Goal: Understand process/instructions: Learn about a topic

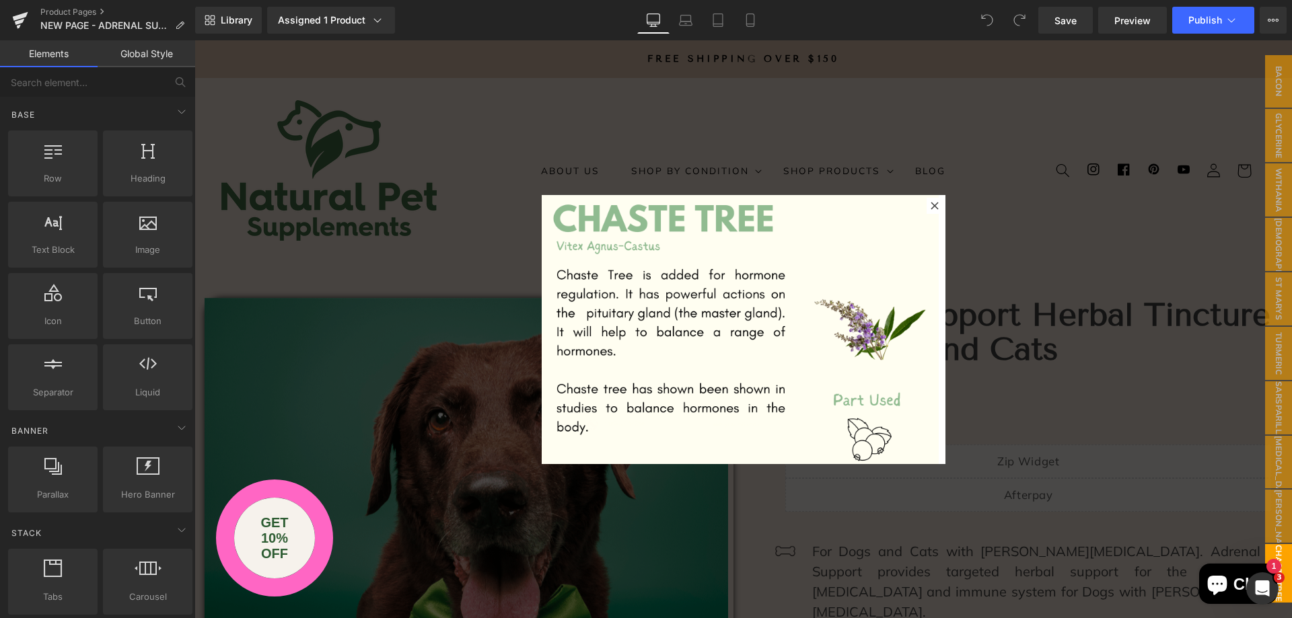
click at [844, 29] on div "Library Assigned 1 Product Product Preview Adrenal Support Herbal Tincture For …" at bounding box center [743, 20] width 1097 height 27
click at [1111, 21] on link "Preview" at bounding box center [1132, 20] width 69 height 27
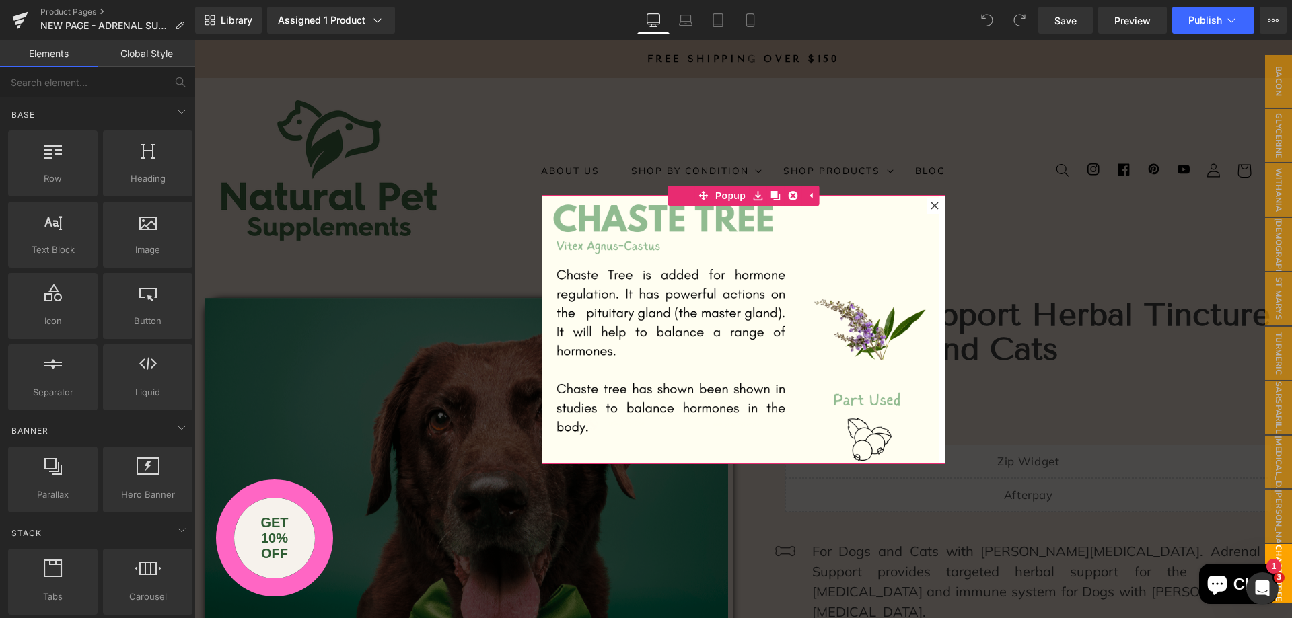
click at [930, 204] on icon at bounding box center [934, 206] width 8 height 8
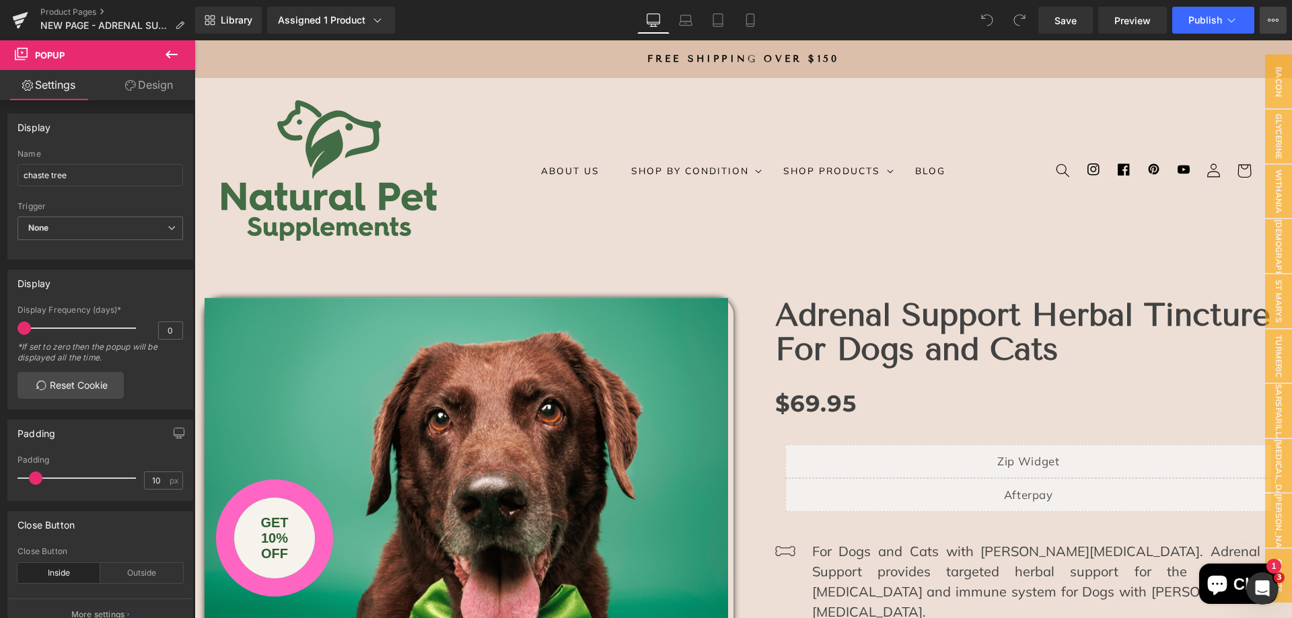
click at [1273, 20] on icon at bounding box center [1273, 20] width 11 height 11
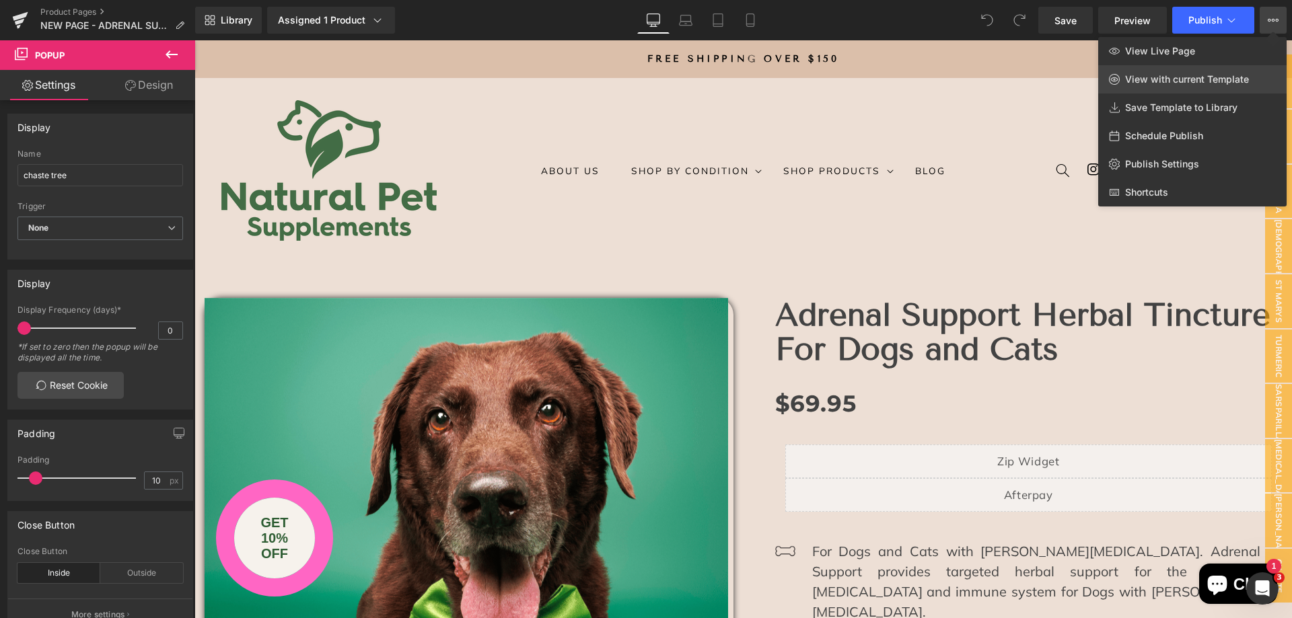
click at [1204, 81] on span "View with current Template" at bounding box center [1187, 79] width 124 height 12
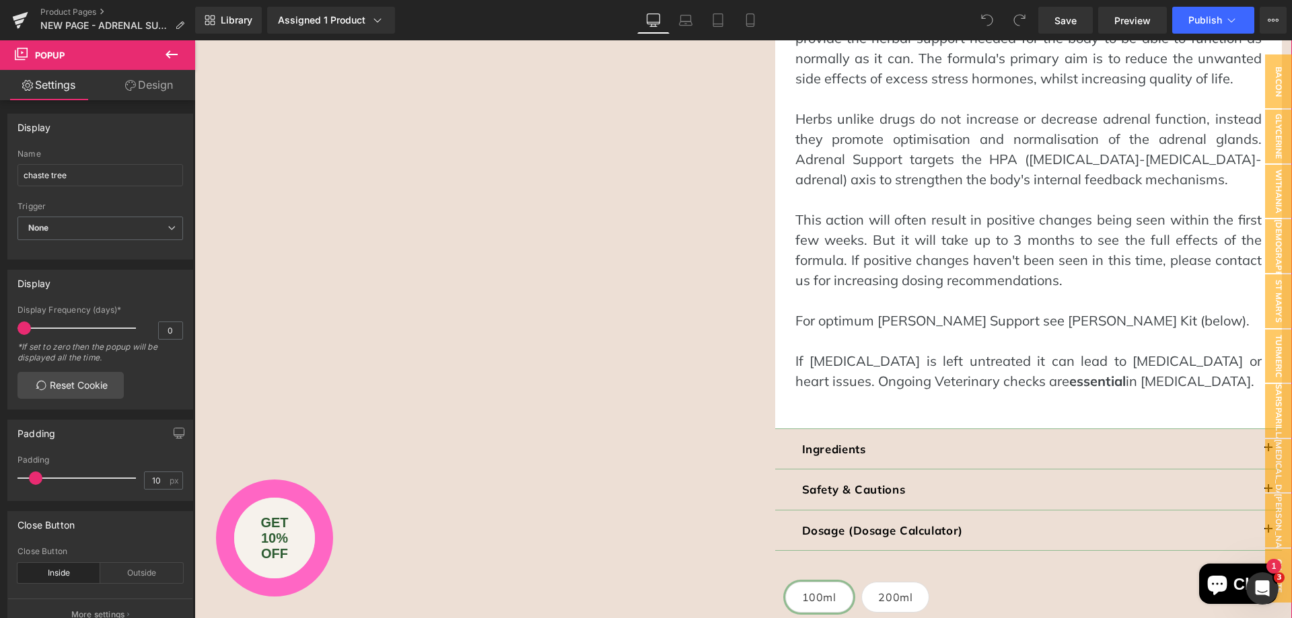
scroll to position [1413, 0]
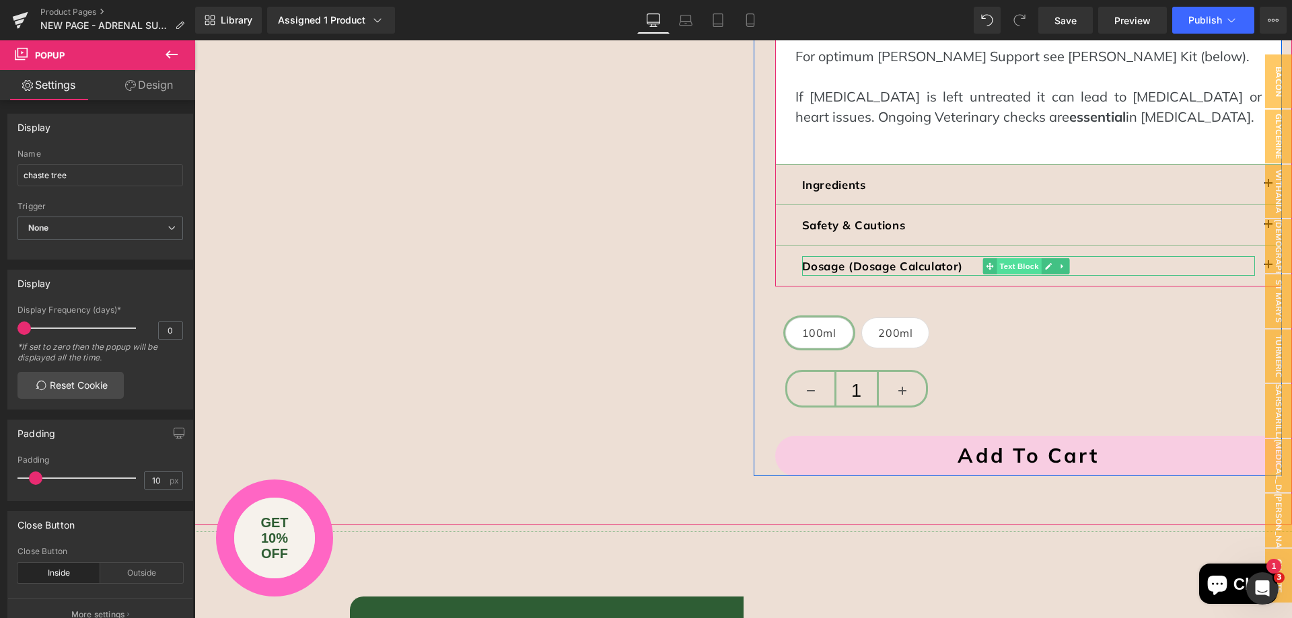
click at [1003, 258] on span "Text Block" at bounding box center [1018, 266] width 44 height 16
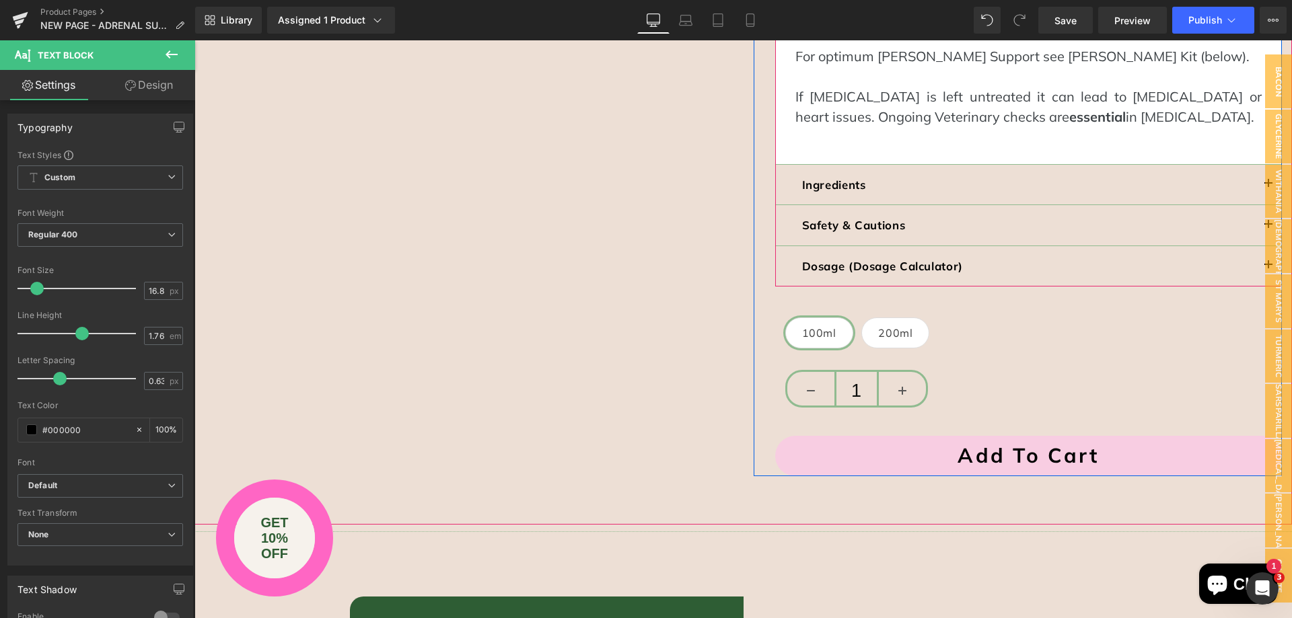
click at [1103, 246] on div "Dosage (Dosage Calculator) Text Block" at bounding box center [1028, 266] width 507 height 41
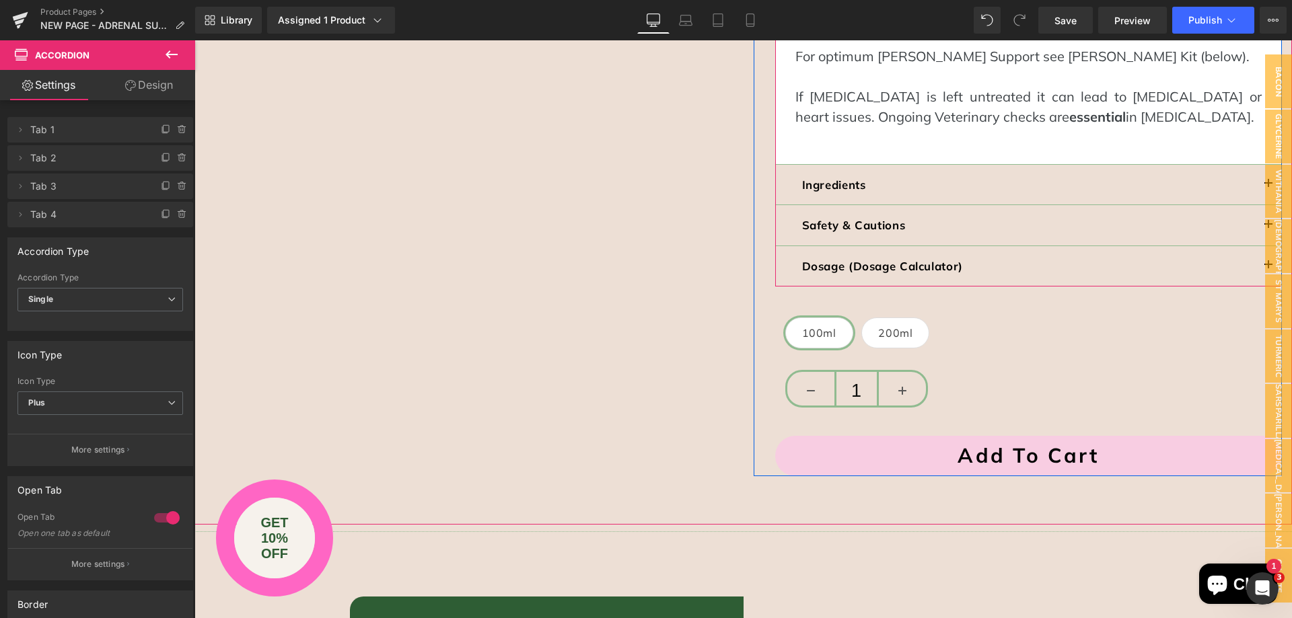
click at [1255, 246] on button "button" at bounding box center [1268, 266] width 27 height 40
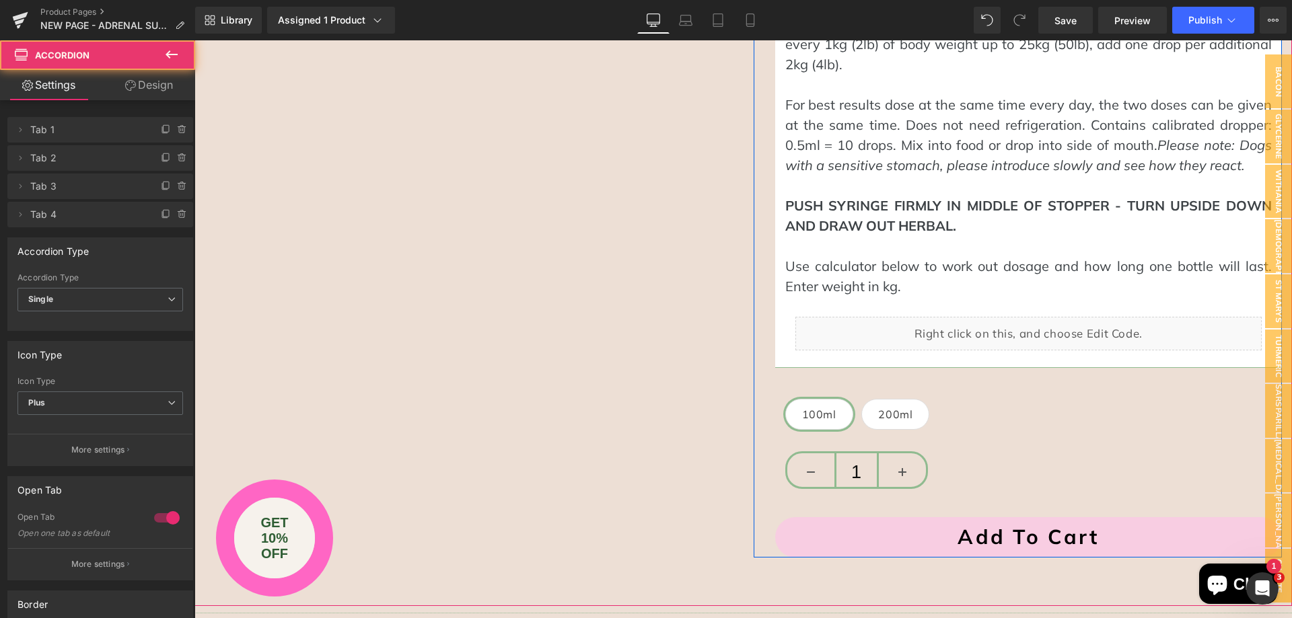
scroll to position [1130, 0]
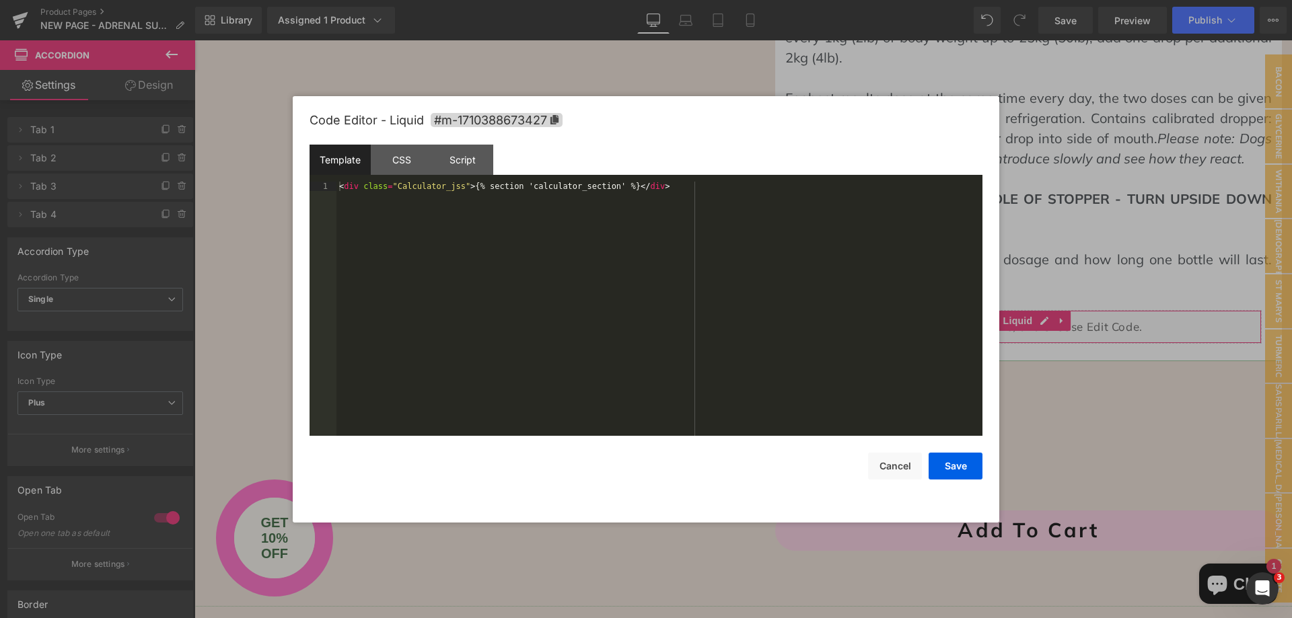
click at [914, 0] on div "Text Block You are previewing how the will restyle your page. You can not edit …" at bounding box center [646, 0] width 1292 height 0
click at [0, 0] on div "CSS" at bounding box center [0, 0] width 0 height 0
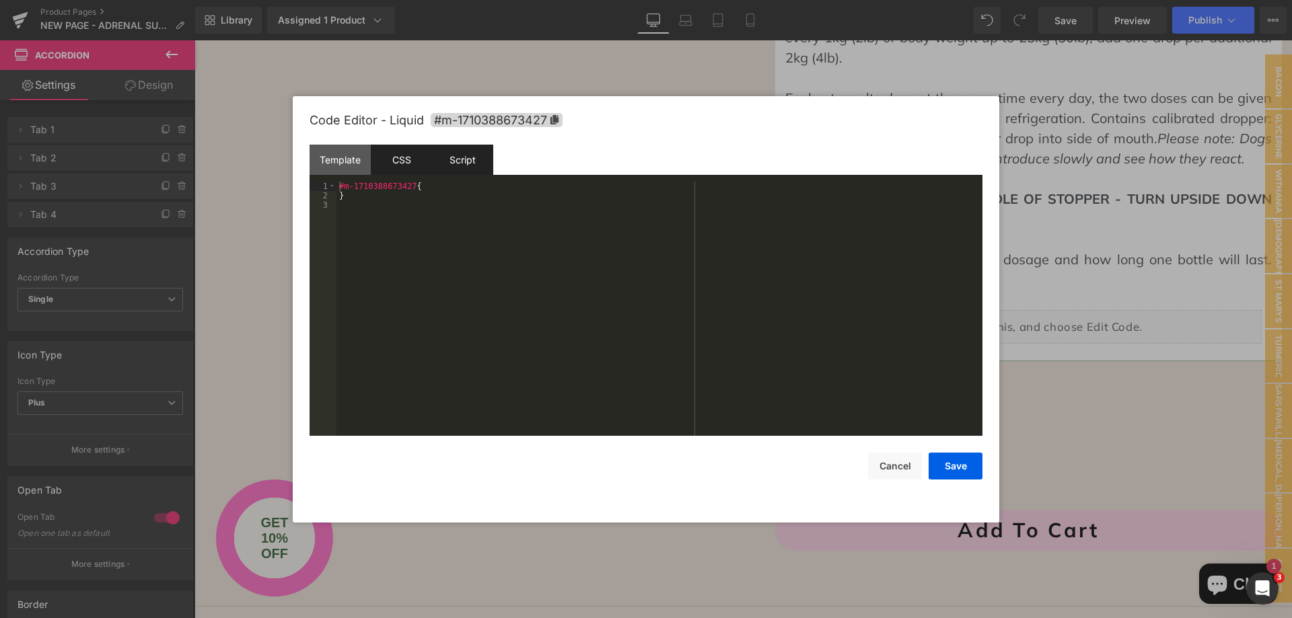
click at [0, 0] on div "Script" at bounding box center [0, 0] width 0 height 0
click at [0, 0] on div "CSS" at bounding box center [0, 0] width 0 height 0
click at [338, 155] on div "Template" at bounding box center [339, 160] width 61 height 30
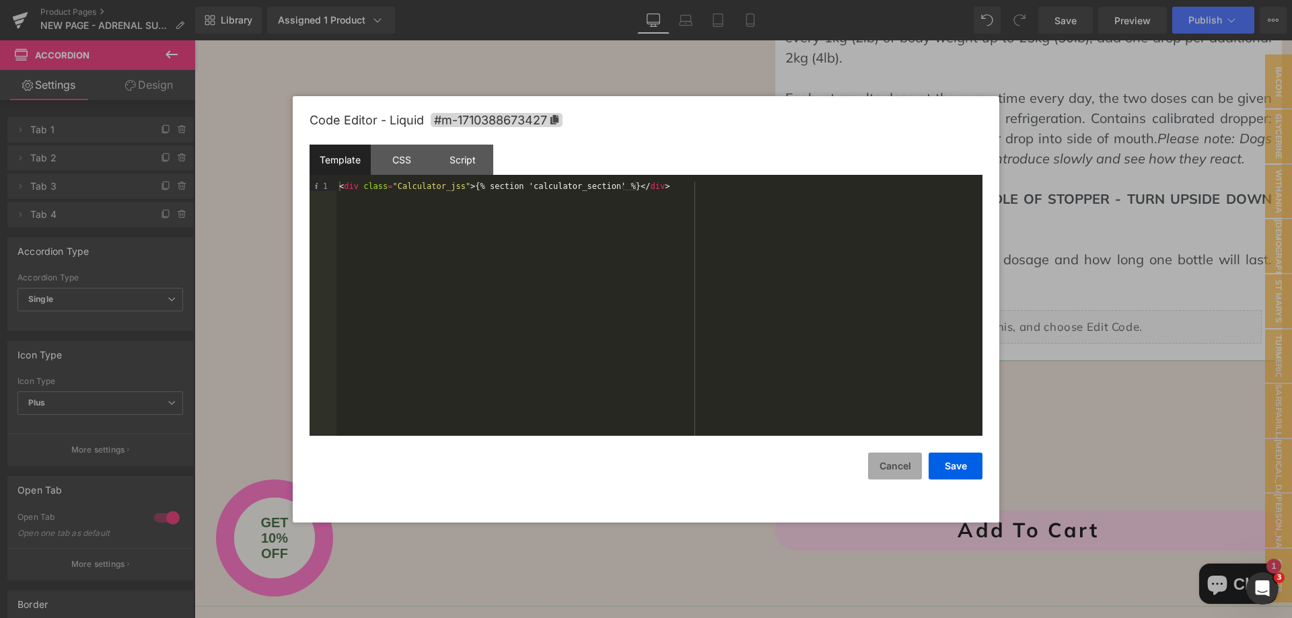
click at [883, 460] on button "Cancel" at bounding box center [895, 466] width 54 height 27
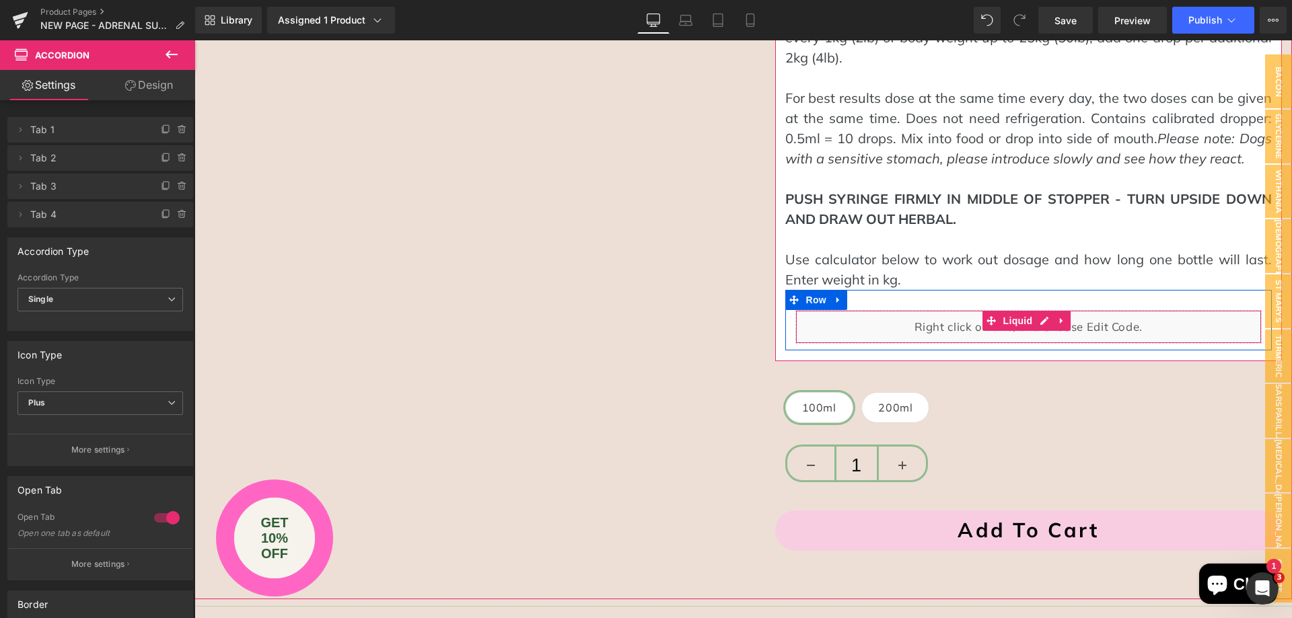
click at [912, 310] on div "Liquid" at bounding box center [1028, 327] width 467 height 34
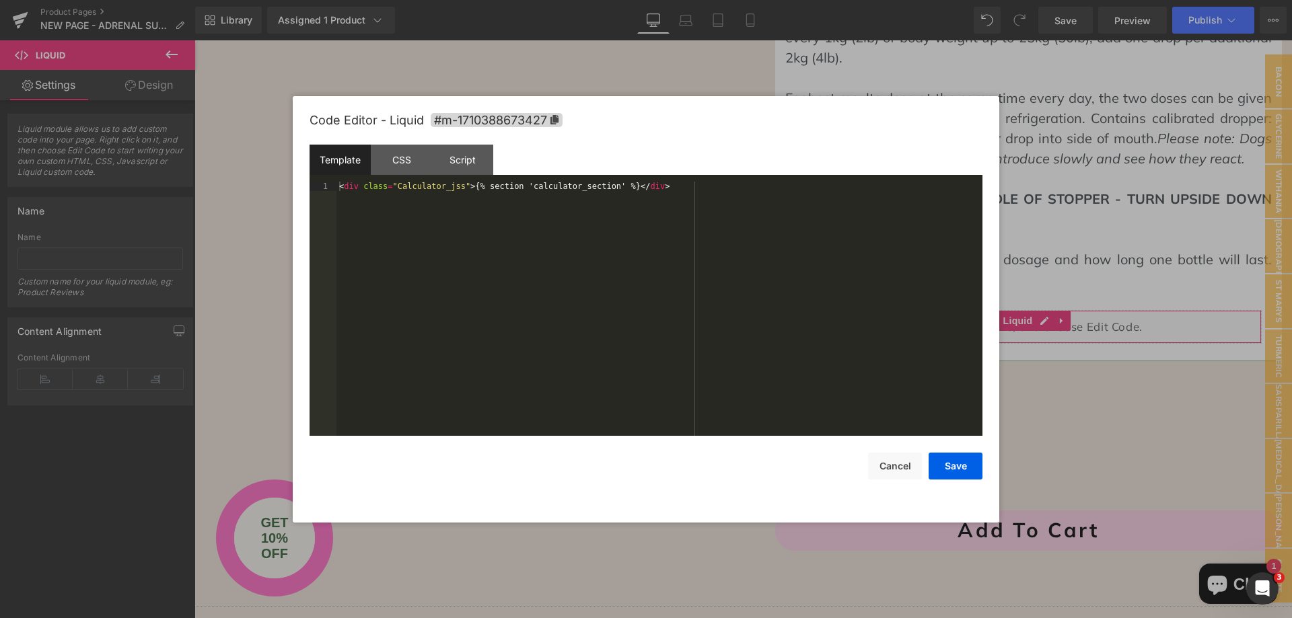
click at [902, 0] on div "Text Block You are previewing how the will restyle your page. You can not edit …" at bounding box center [646, 0] width 1292 height 0
click at [547, 246] on div "< div class = "Calculator_jss" > {% section 'calculator_section' %} </ div >" at bounding box center [659, 318] width 646 height 273
click at [881, 464] on button "Cancel" at bounding box center [895, 466] width 54 height 27
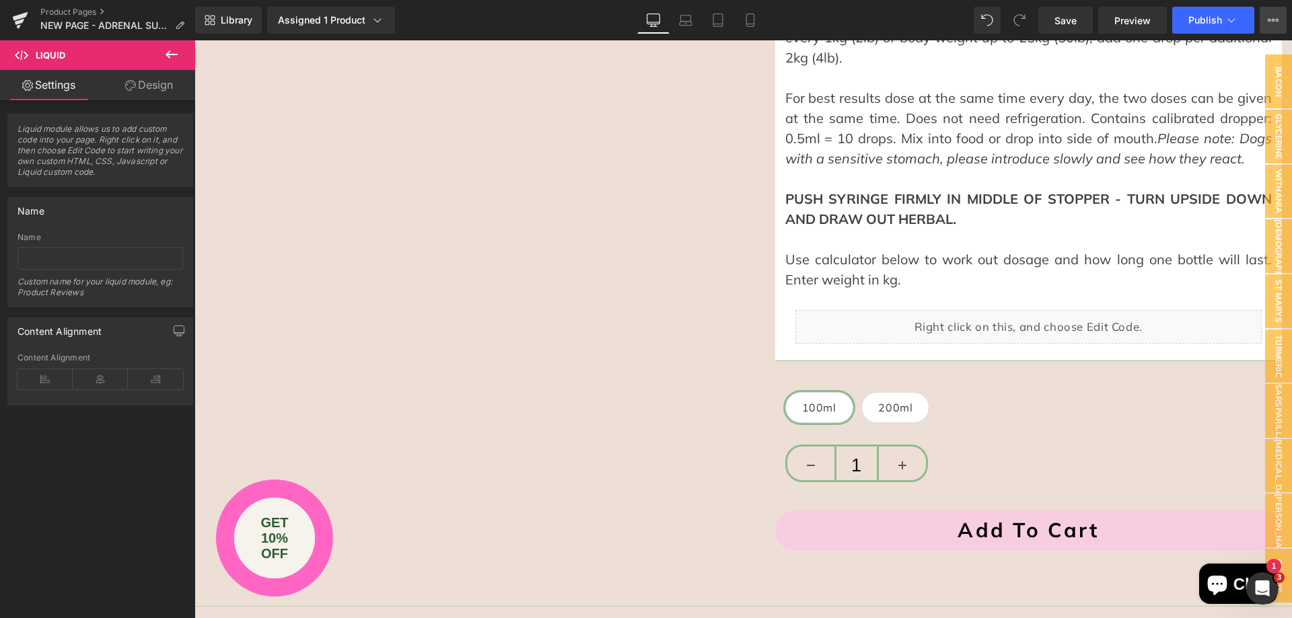
click at [1277, 23] on icon at bounding box center [1273, 20] width 11 height 11
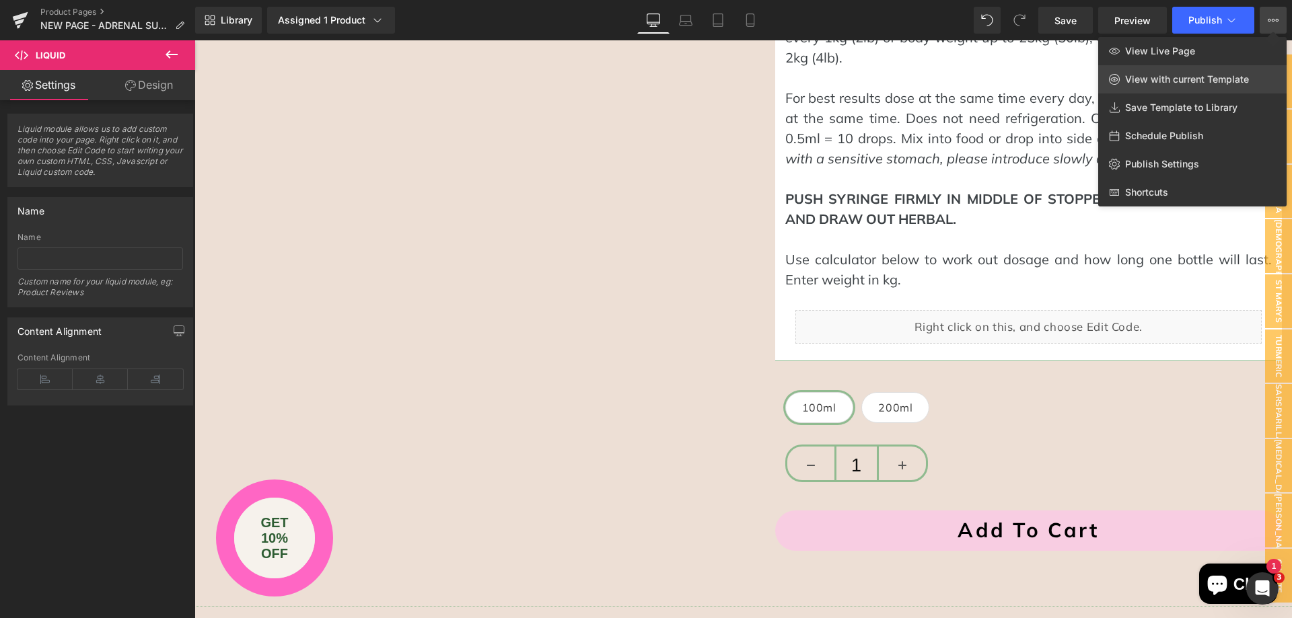
click at [1169, 76] on span "View with current Template" at bounding box center [1187, 79] width 124 height 12
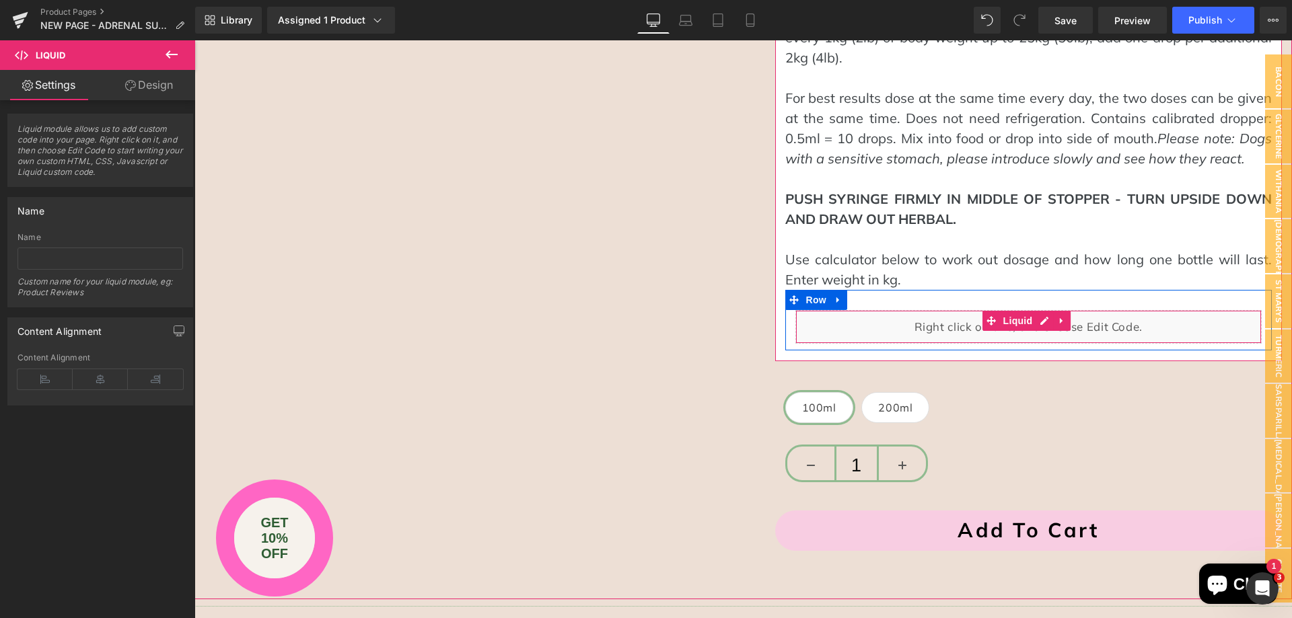
click at [1044, 310] on div "Liquid" at bounding box center [1028, 327] width 467 height 34
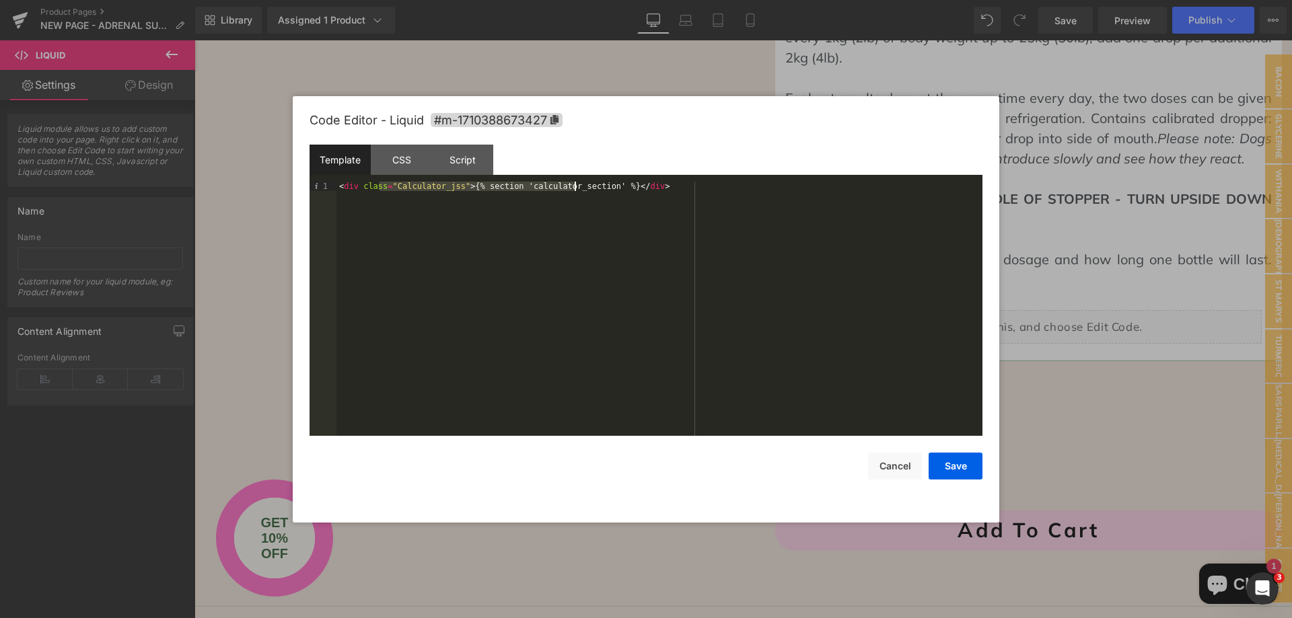
drag, startPoint x: 495, startPoint y: 184, endPoint x: 620, endPoint y: 192, distance: 125.4
click at [620, 192] on div "< div class = "Calculator_jss" > {% section 'calculator_section' %} </ div >" at bounding box center [659, 318] width 646 height 273
click at [624, 197] on div "< div class = "Calculator_jss" > {% section 'calculator_section' %} </ div >" at bounding box center [659, 309] width 646 height 254
click at [447, 190] on div "< div class = "Calculator_jss" > {% section 'calculator_section' %} </ div >" at bounding box center [659, 318] width 646 height 273
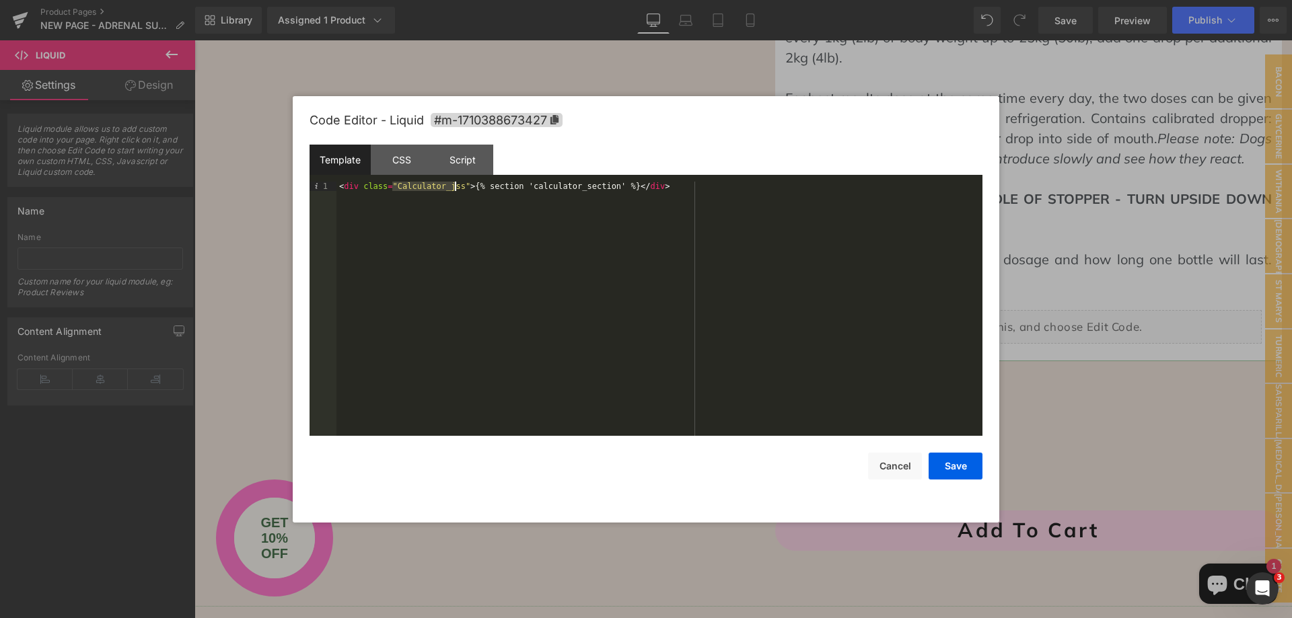
click at [447, 190] on div "< div class = "Calculator_jss" > {% section 'calculator_section' %} </ div >" at bounding box center [659, 318] width 646 height 273
click at [565, 196] on div "< div class = "Calculator_jss" > {% section 'calculator_section' %} </ div >" at bounding box center [659, 309] width 646 height 254
click at [683, 209] on div "< div class = "Calculator_jss" > {% section 'calculator_section' %} </ div >" at bounding box center [659, 309] width 646 height 254
click at [481, 187] on div "< div class = "Calculator_jss" > {% section 'calculator_section' %} </ div >" at bounding box center [659, 318] width 646 height 273
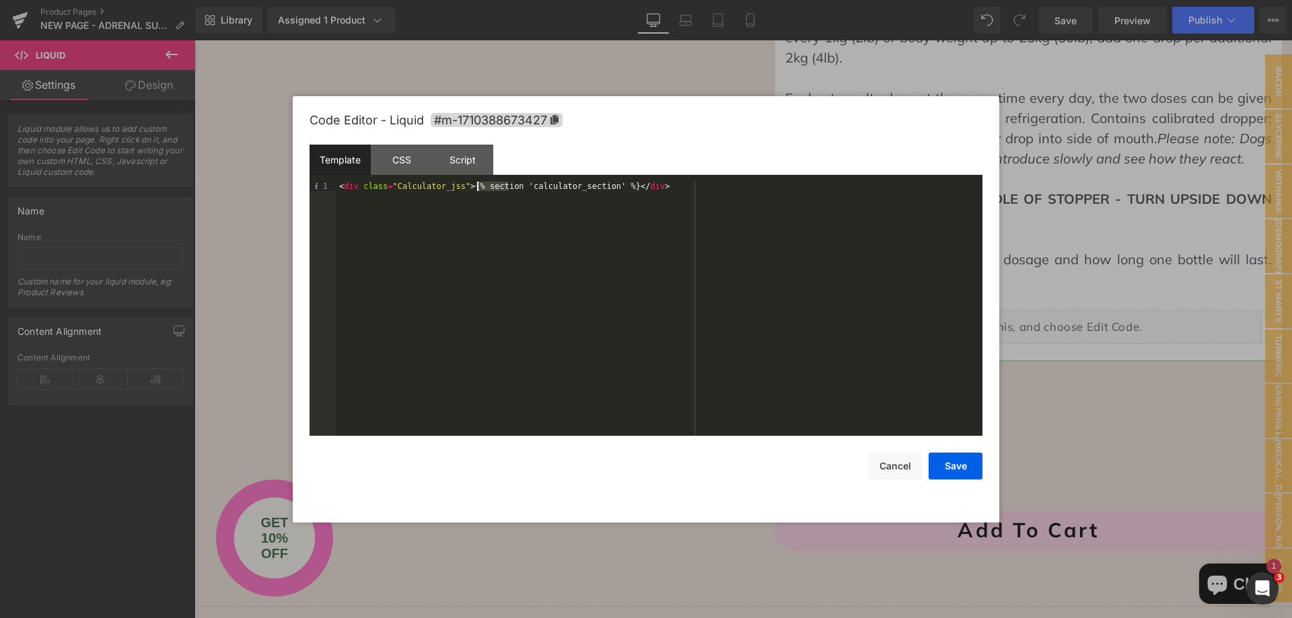
click at [544, 185] on div "< div class = "Calculator_jss" > {% section 'calculator_section' %} </ div >" at bounding box center [659, 318] width 646 height 273
